Goal: Task Accomplishment & Management: Use online tool/utility

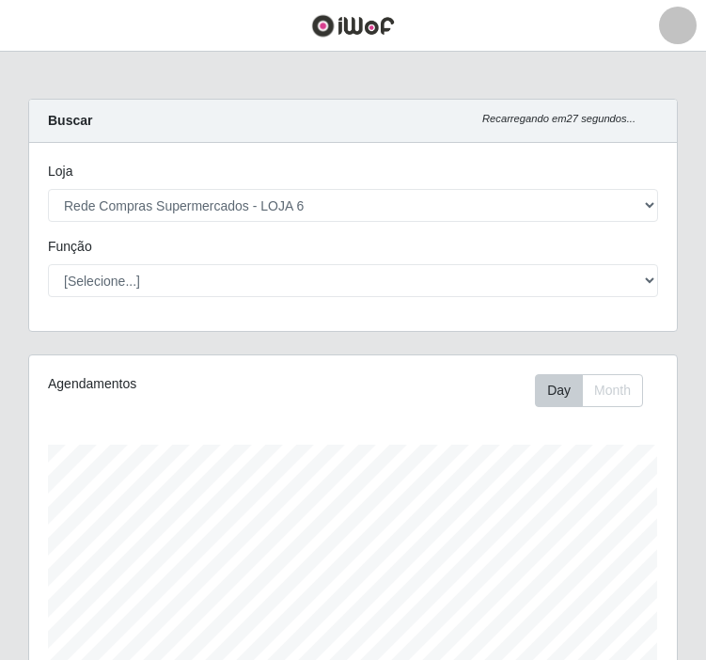
select select "398"
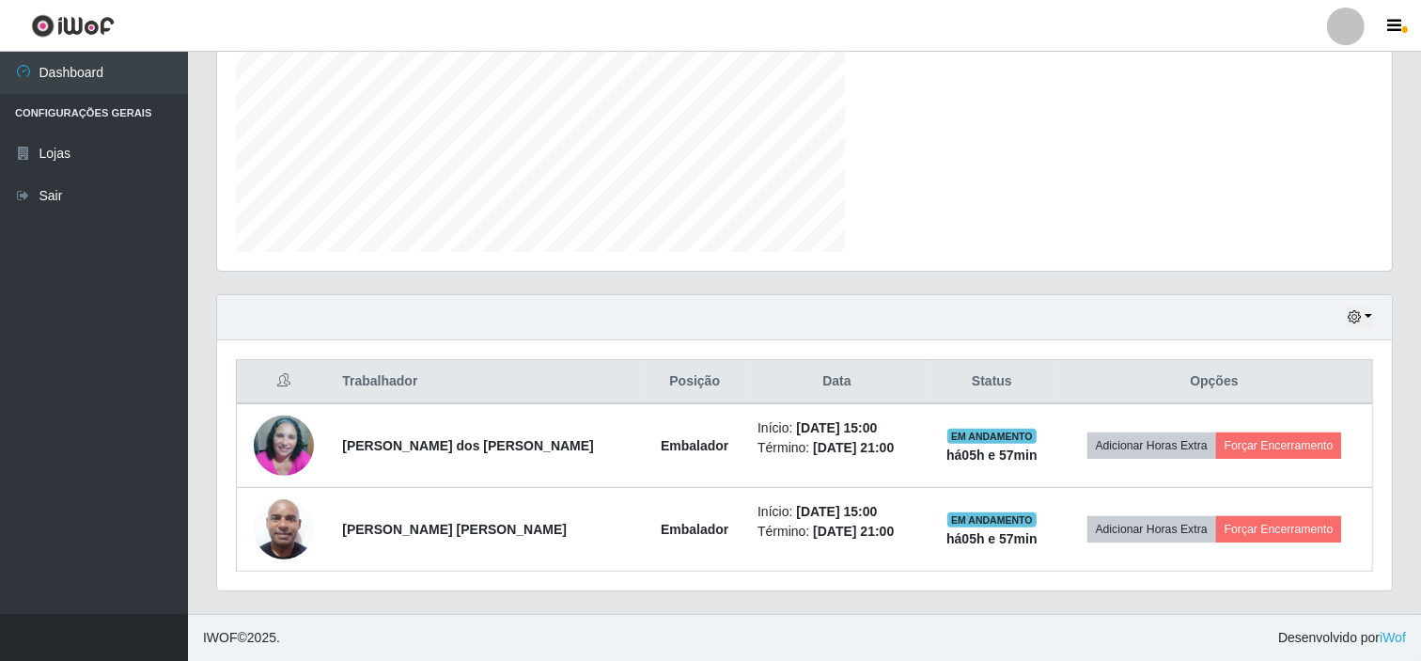
scroll to position [389, 1175]
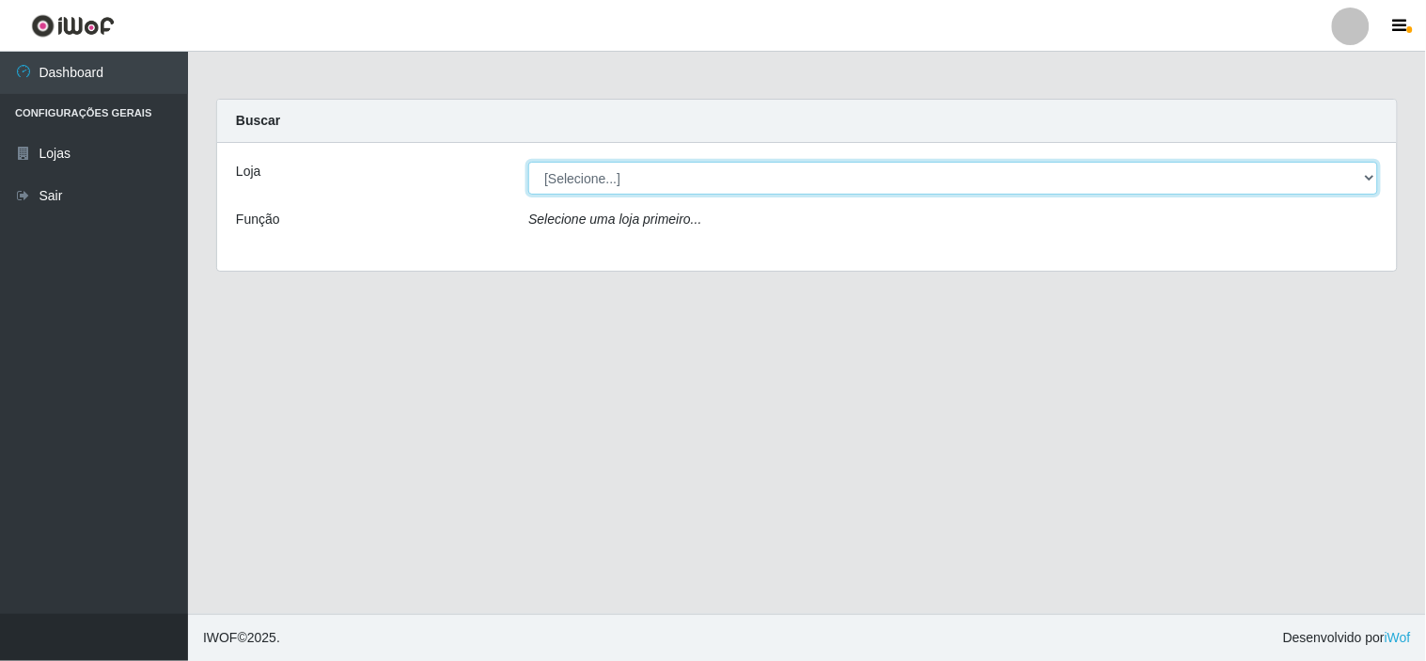
click at [1313, 173] on select "[Selecione...] Rede Compras Supermercados - LOJA 6" at bounding box center [953, 178] width 850 height 33
select select "398"
click at [528, 162] on select "[Selecione...] Rede Compras Supermercados - LOJA 6" at bounding box center [953, 178] width 850 height 33
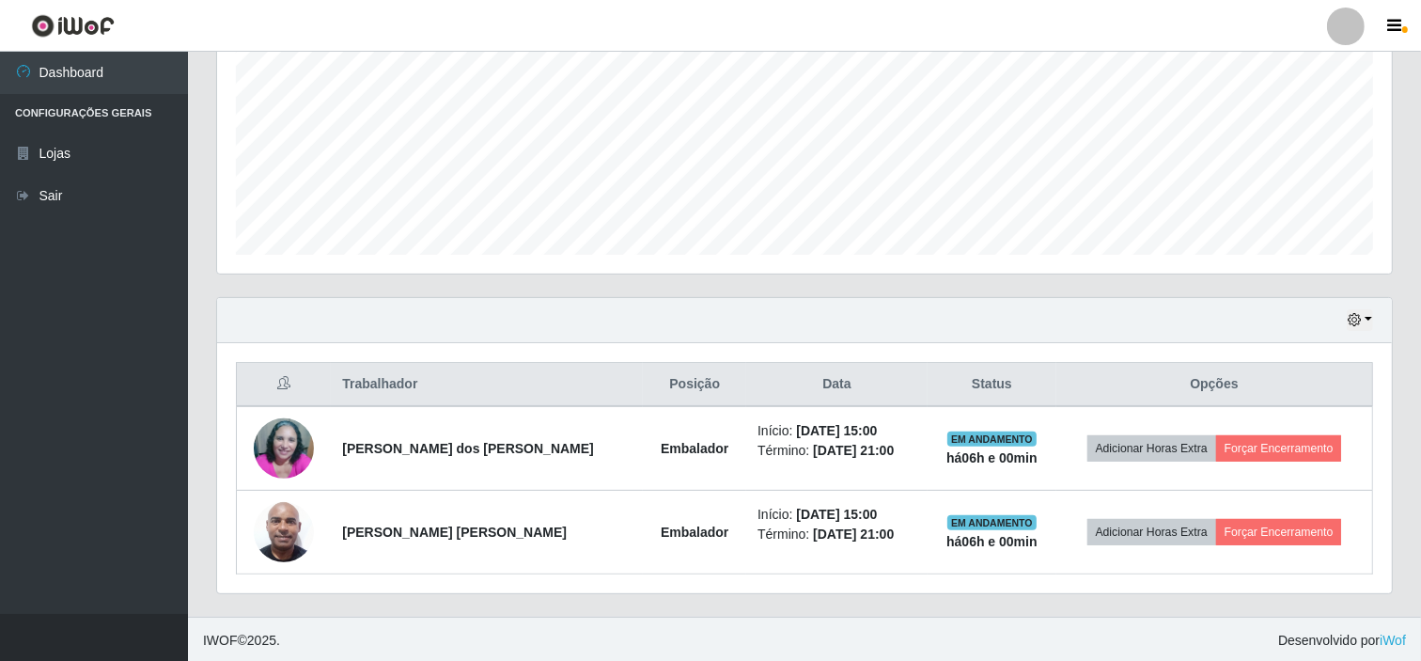
scroll to position [420, 0]
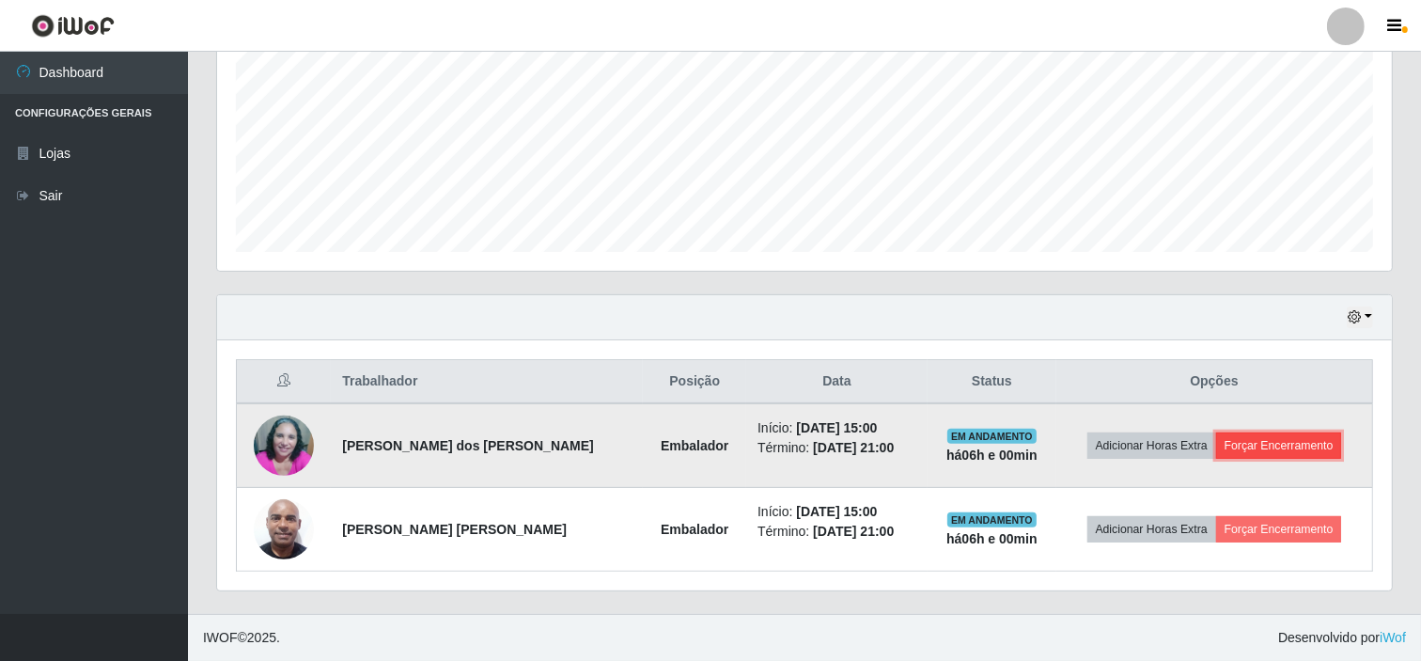
click at [1309, 445] on button "Forçar Encerramento" at bounding box center [1279, 445] width 126 height 26
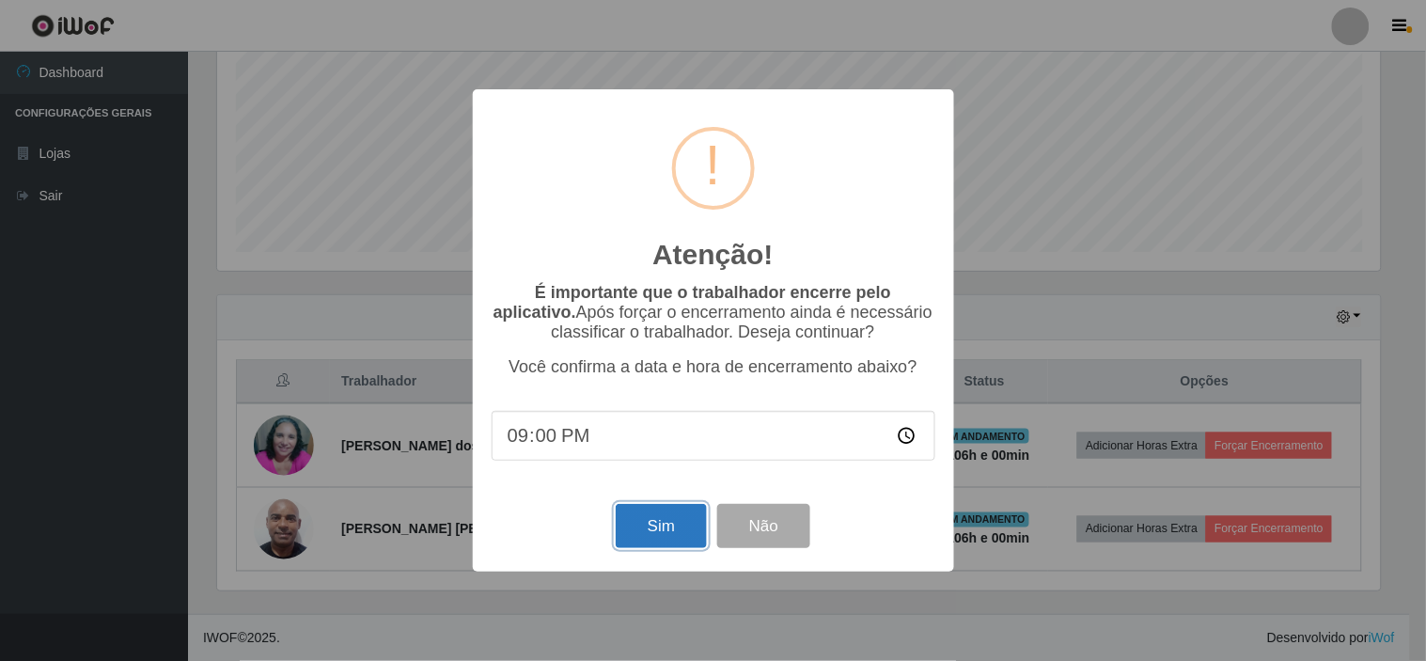
click at [652, 540] on button "Sim" at bounding box center [661, 526] width 91 height 44
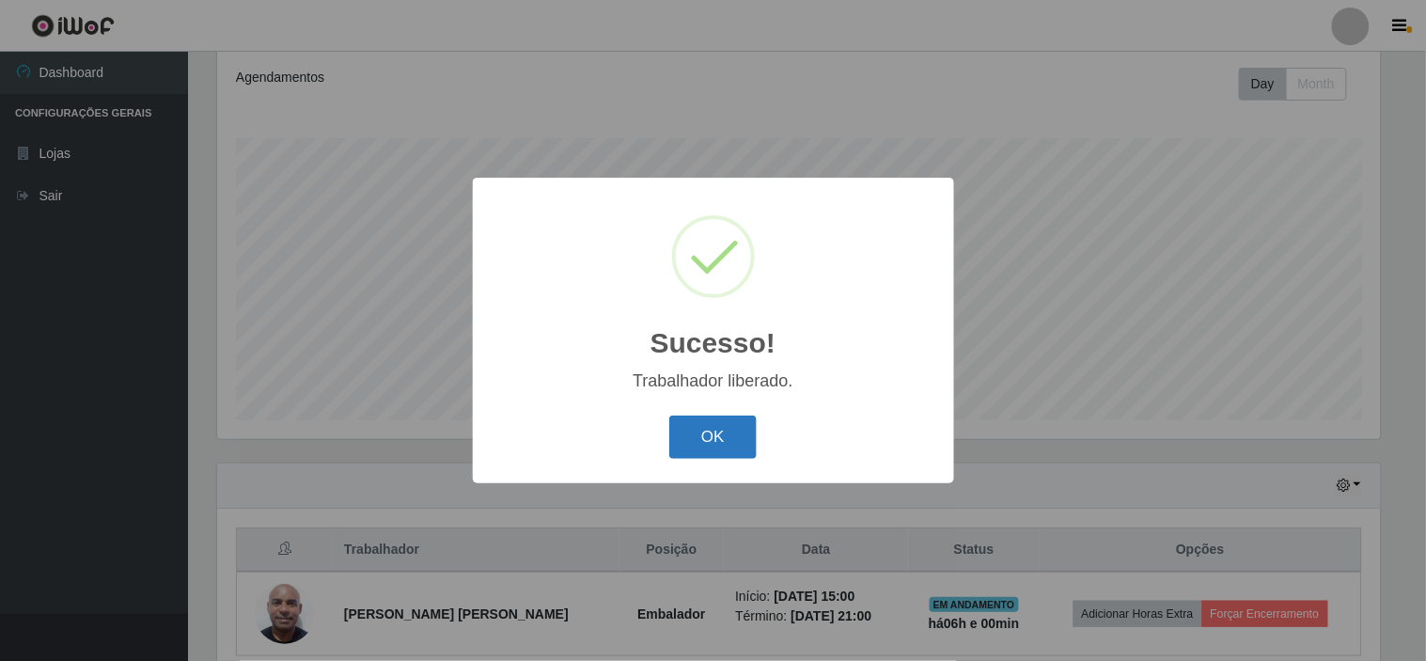
click at [710, 429] on button "OK" at bounding box center [712, 437] width 87 height 44
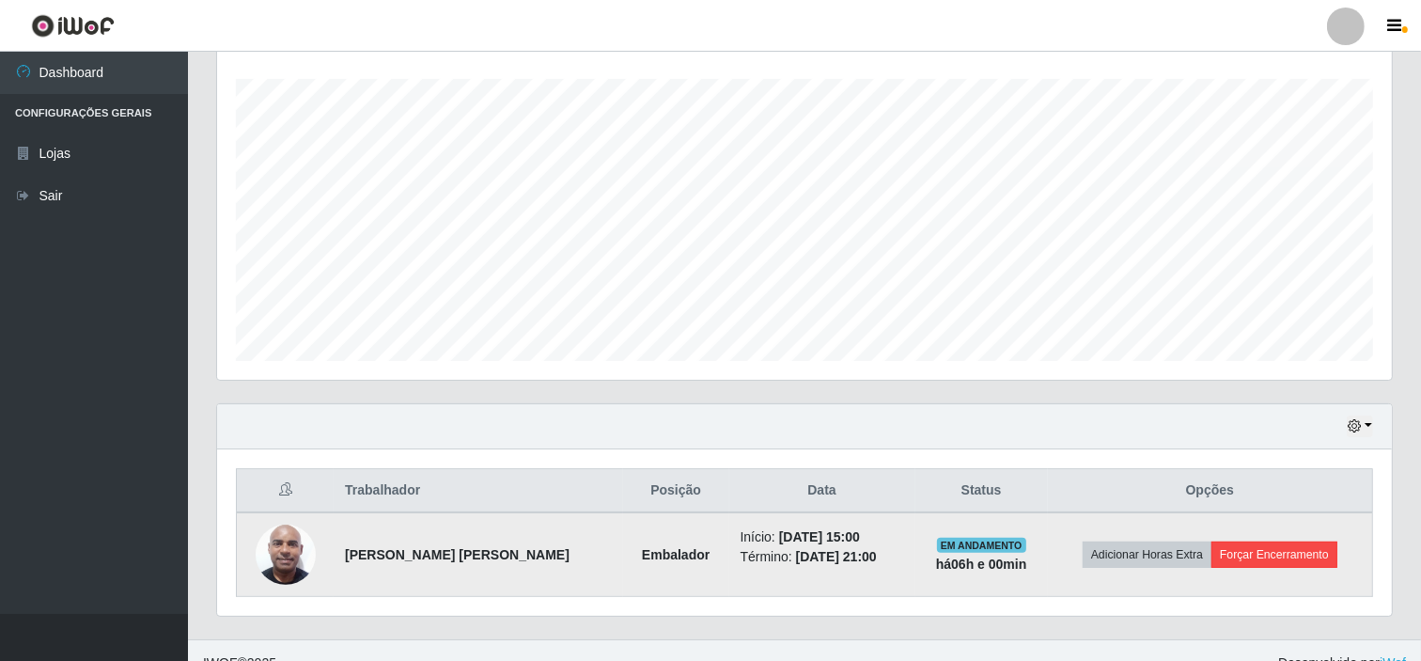
scroll to position [336, 0]
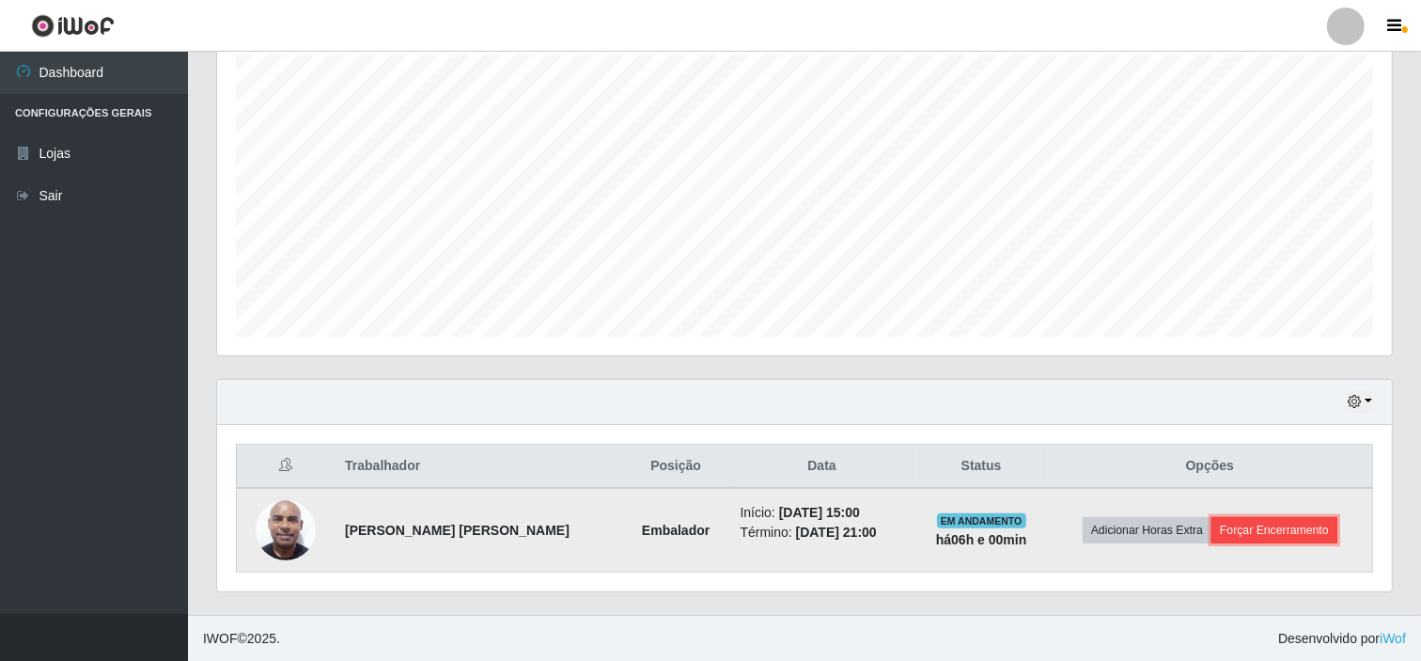
click at [1283, 533] on button "Forçar Encerramento" at bounding box center [1274, 530] width 126 height 26
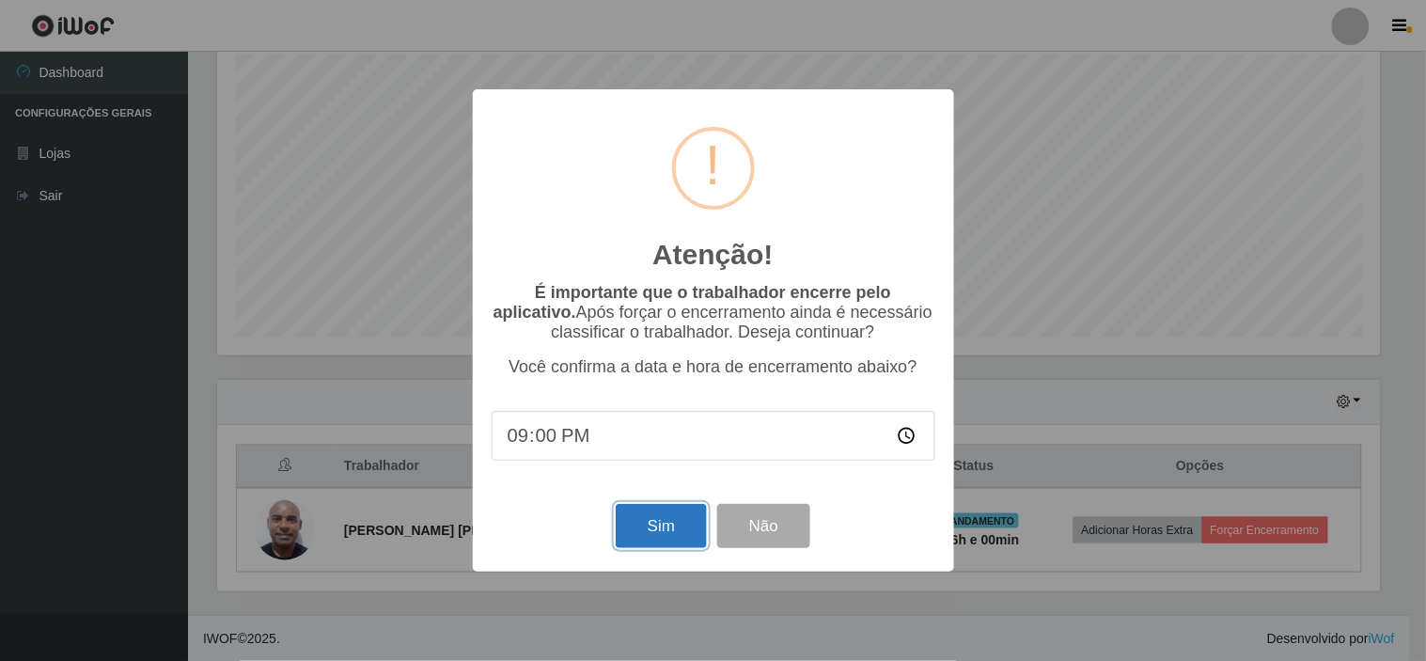
click at [649, 528] on button "Sim" at bounding box center [661, 526] width 91 height 44
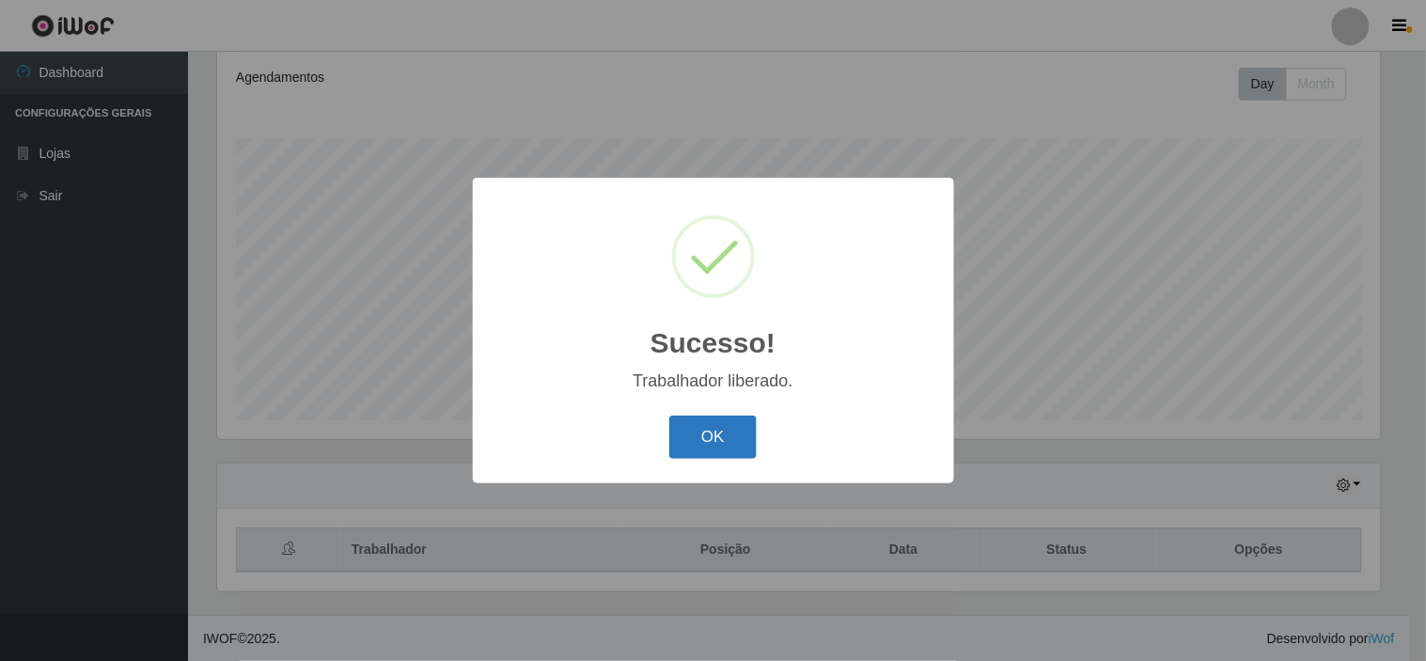
click at [726, 402] on div "Sucesso! × Trabalhador liberado. OK Cancel" at bounding box center [713, 330] width 481 height 304
click at [726, 445] on button "OK" at bounding box center [712, 437] width 87 height 44
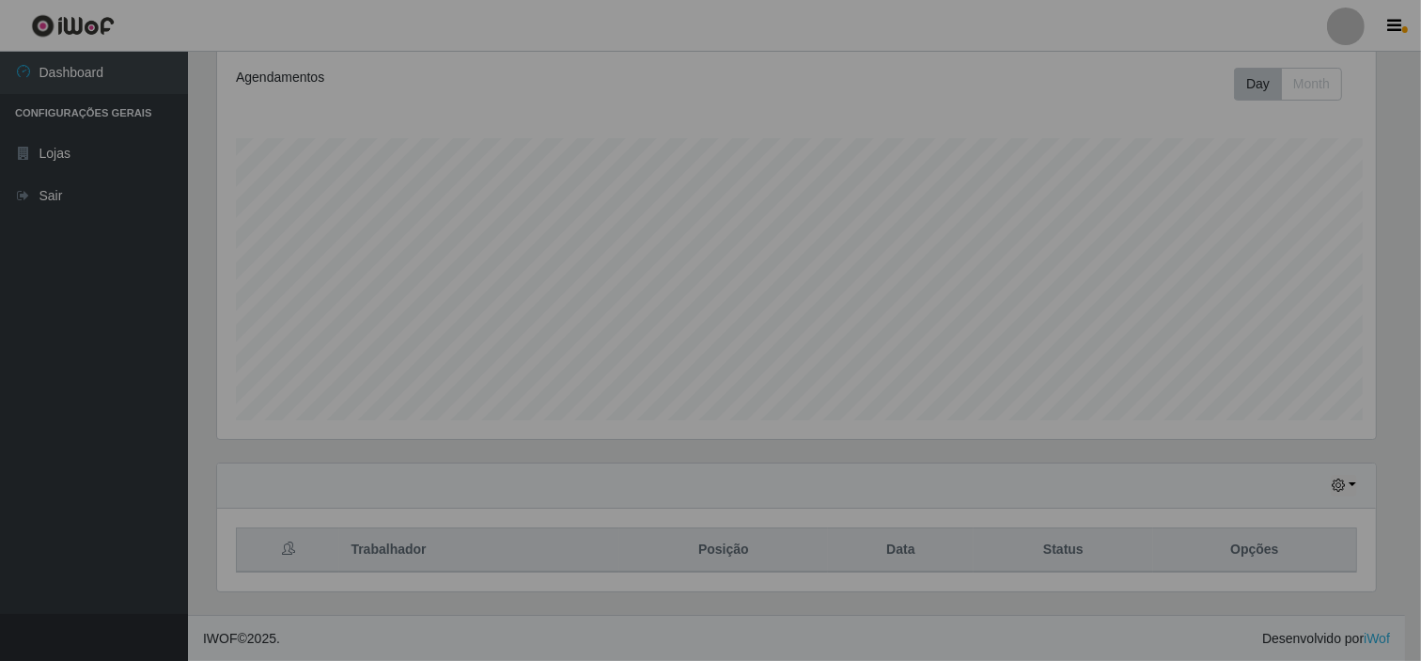
scroll to position [389, 1175]
